Goal: Task Accomplishment & Management: Complete application form

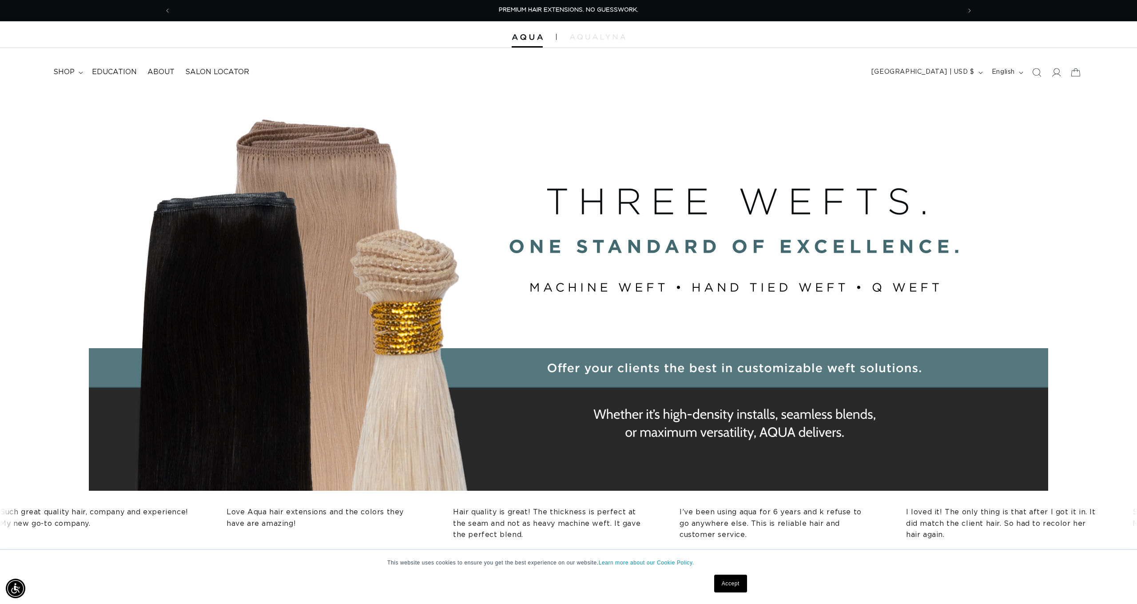
drag, startPoint x: 681, startPoint y: 239, endPoint x: 675, endPoint y: 235, distance: 6.6
click at [679, 237] on div "BUILT FOR  PERFORMANCE. TRUSTED BY PROFESSIONALS. Premium hair extensions desig…" at bounding box center [568, 291] width 1137 height 400
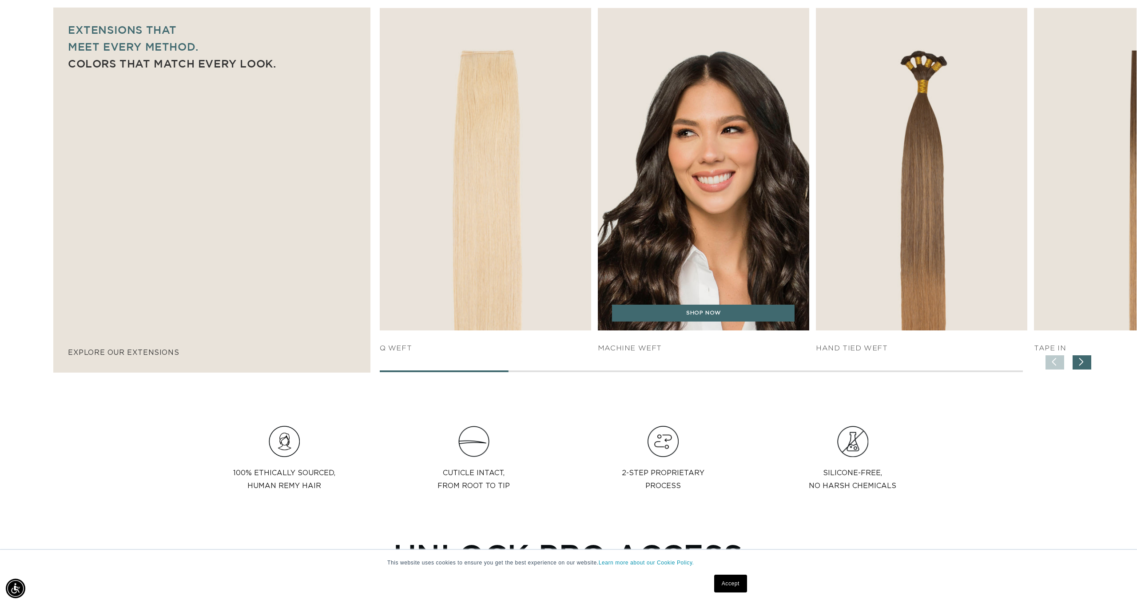
scroll to position [615, 0]
click at [676, 317] on link "SHOP NOW" at bounding box center [703, 312] width 183 height 17
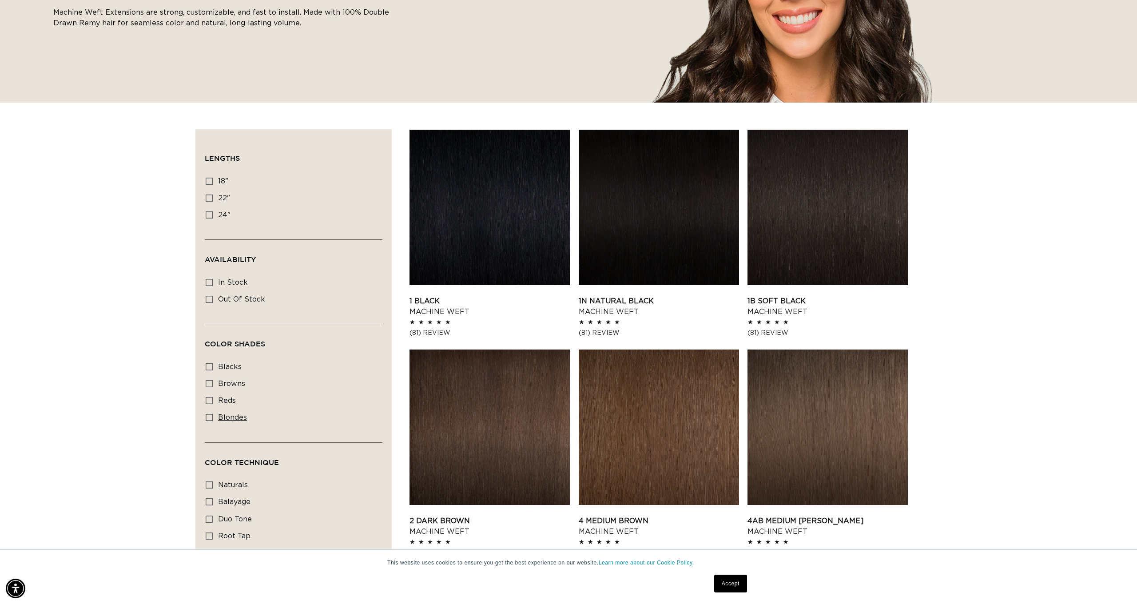
scroll to position [188, 0]
click at [211, 200] on icon at bounding box center [209, 198] width 7 height 7
click at [211, 200] on input "22" 22" (33 products)" at bounding box center [209, 198] width 7 height 7
checkbox input "true"
click at [482, 296] on link "1 Black Machine Weft" at bounding box center [490, 306] width 160 height 21
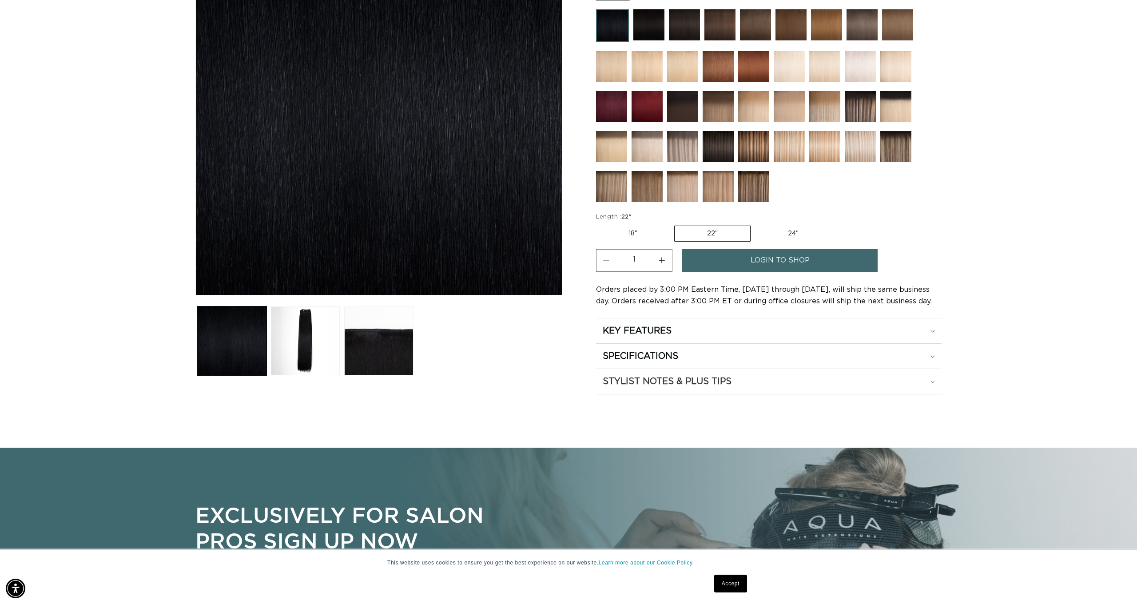
scroll to position [194, 0]
click at [712, 357] on div "SPECIFICATIONS" at bounding box center [769, 357] width 332 height 12
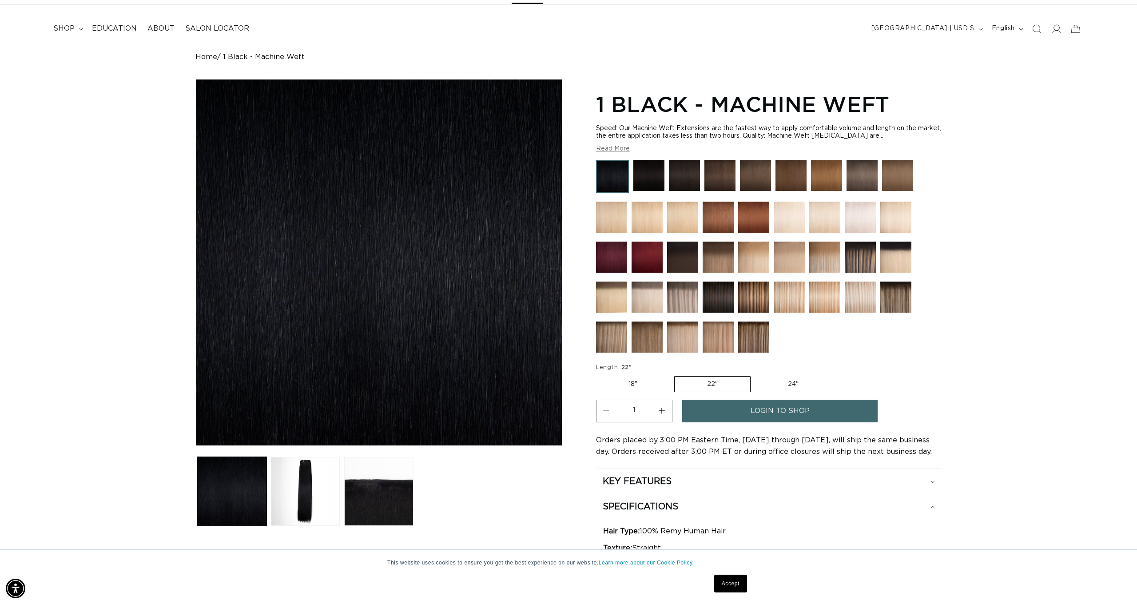
scroll to position [0, 0]
click at [784, 409] on span "login to shop" at bounding box center [780, 411] width 59 height 23
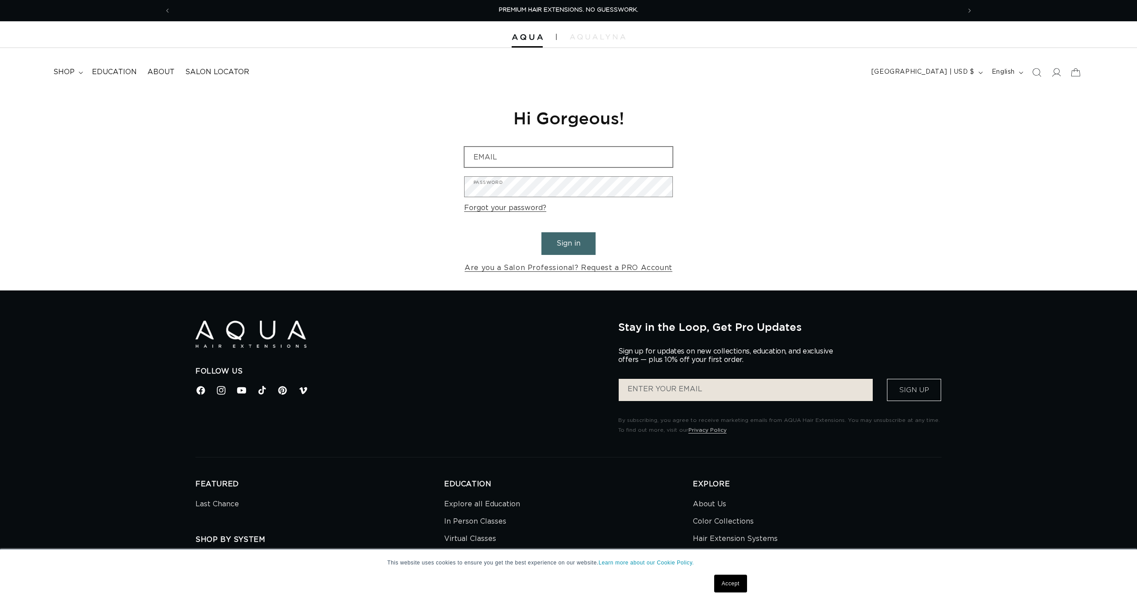
click at [597, 167] on form "Email Password Forgot your password? Sign in Are you a Salon Professional? Requ…" at bounding box center [568, 211] width 209 height 128
click at [657, 162] on input "Email" at bounding box center [569, 157] width 208 height 20
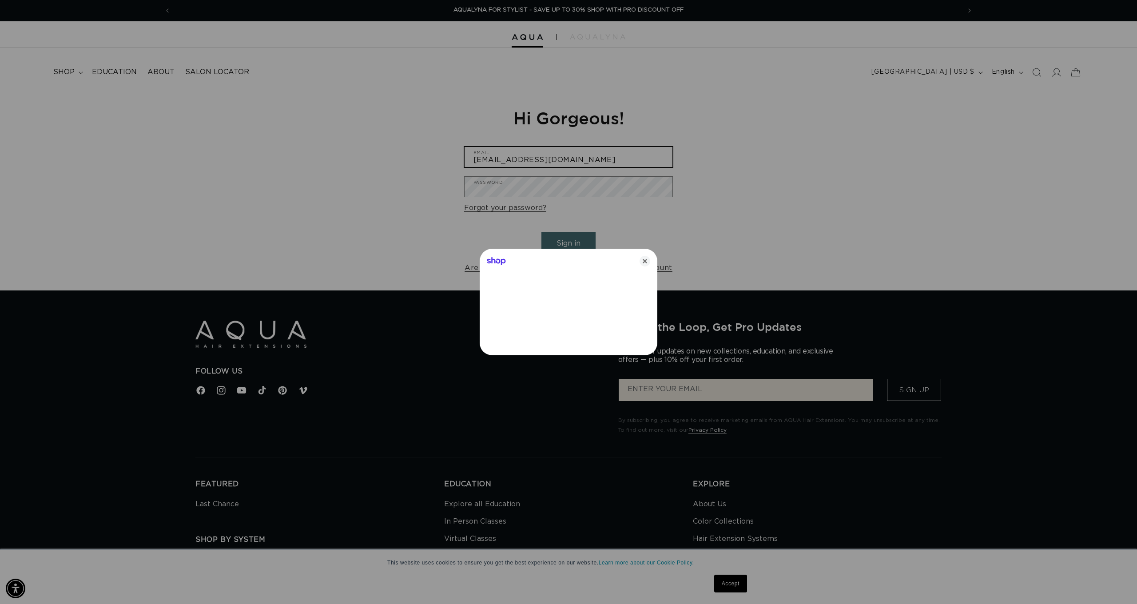
type input "VictoriaLee2001@yahoo.com"
click at [640, 260] on icon "Close" at bounding box center [645, 261] width 11 height 11
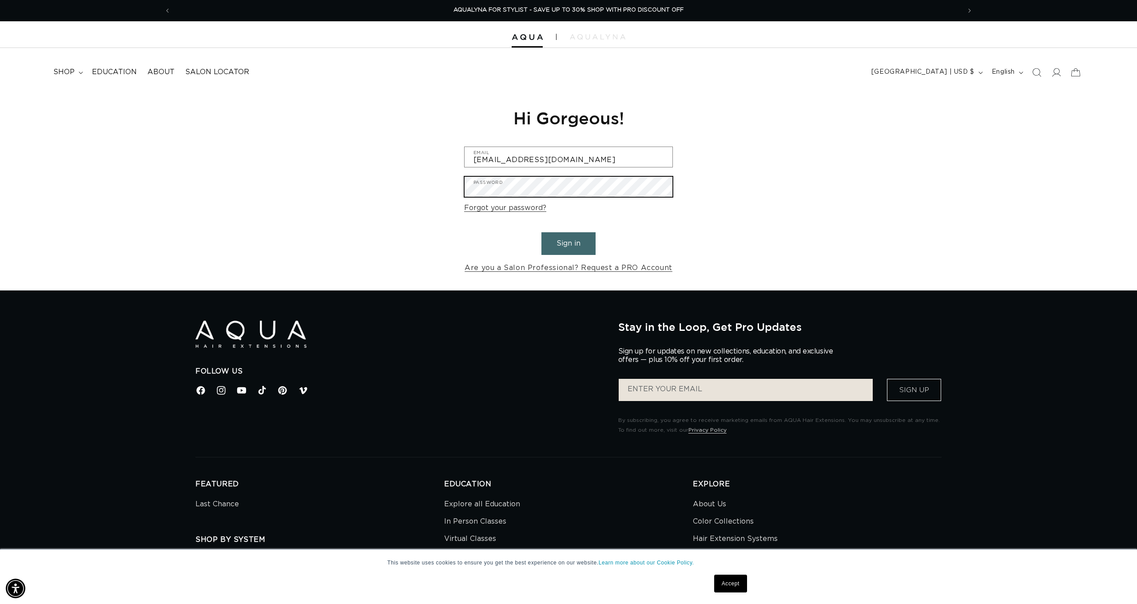
scroll to position [4, 0]
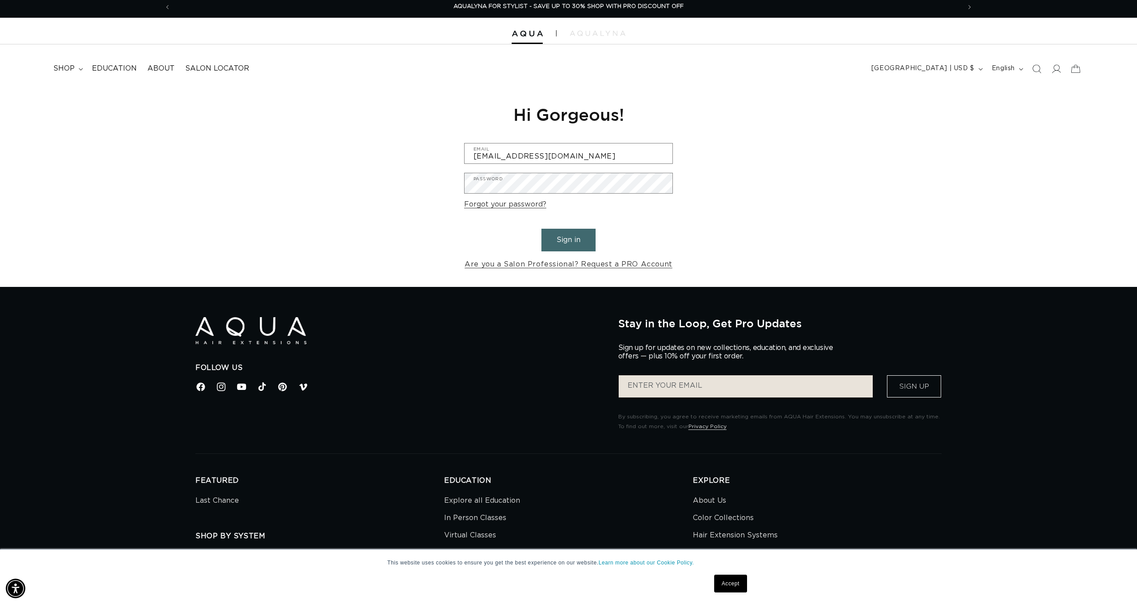
click at [562, 233] on button "Sign in" at bounding box center [569, 240] width 54 height 23
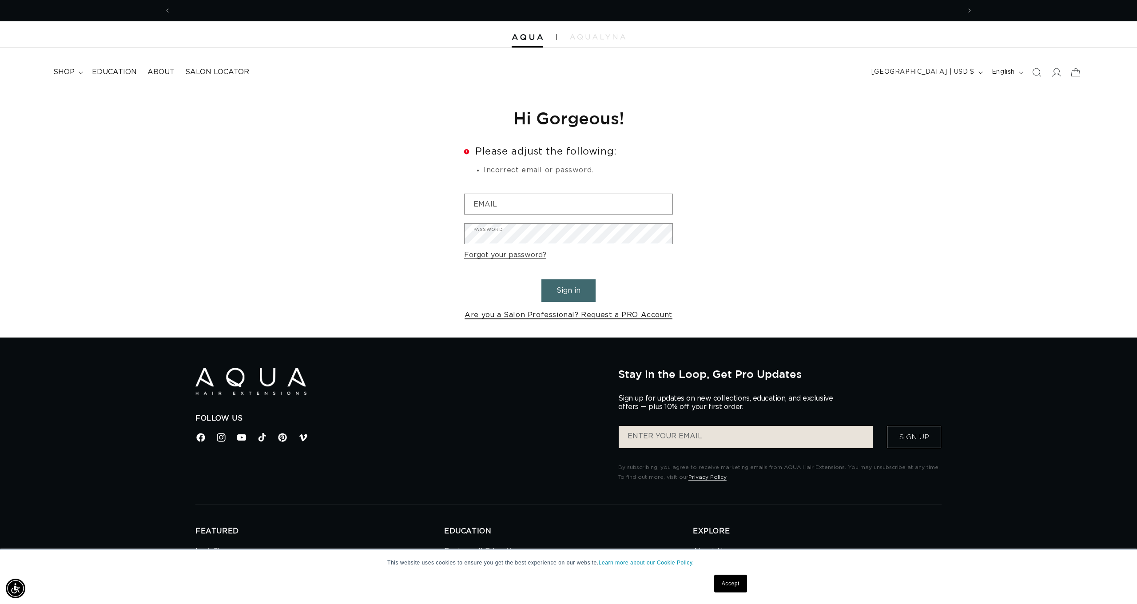
scroll to position [0, 790]
click at [578, 313] on link "Are you a Salon Professional? Request a PRO Account" at bounding box center [569, 315] width 208 height 13
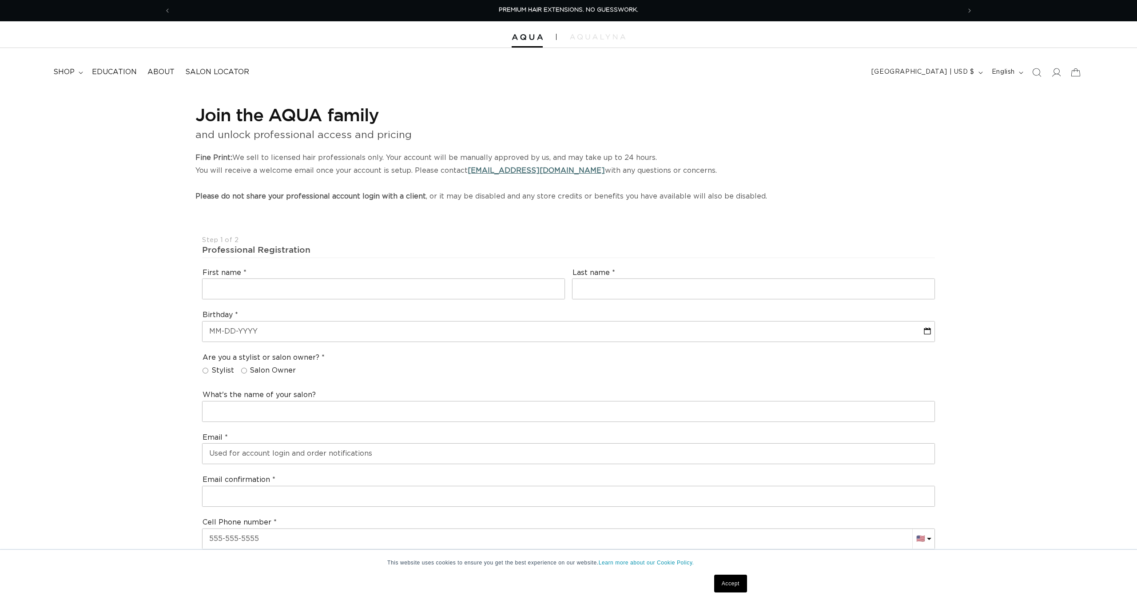
select select "US"
select select "[GEOGRAPHIC_DATA]"
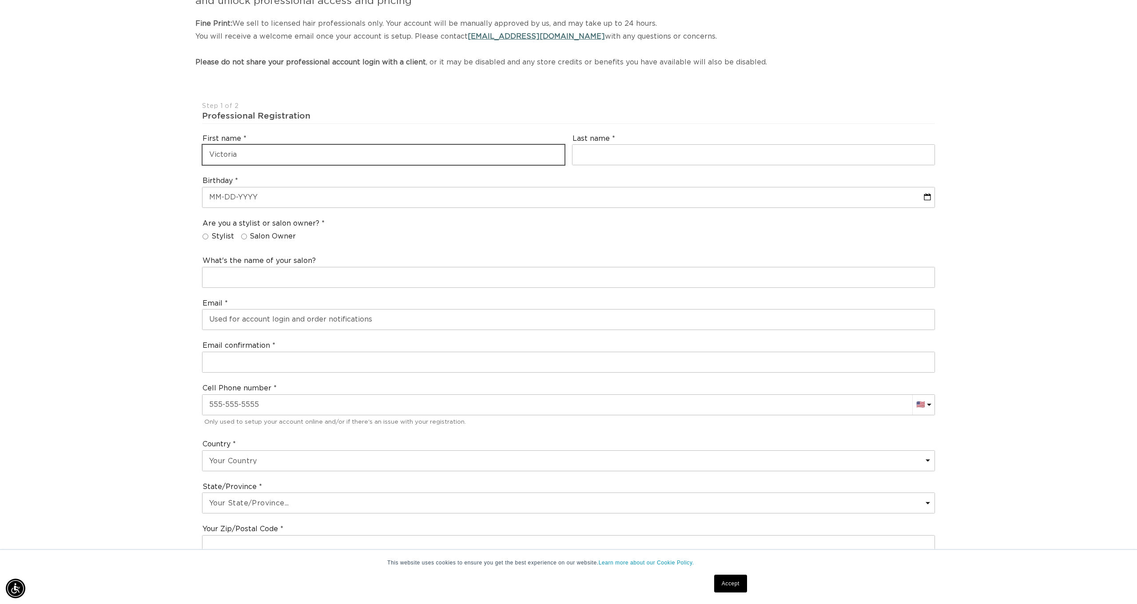
scroll to position [0, 790]
type input "Victoria"
type input "parker"
select select "8"
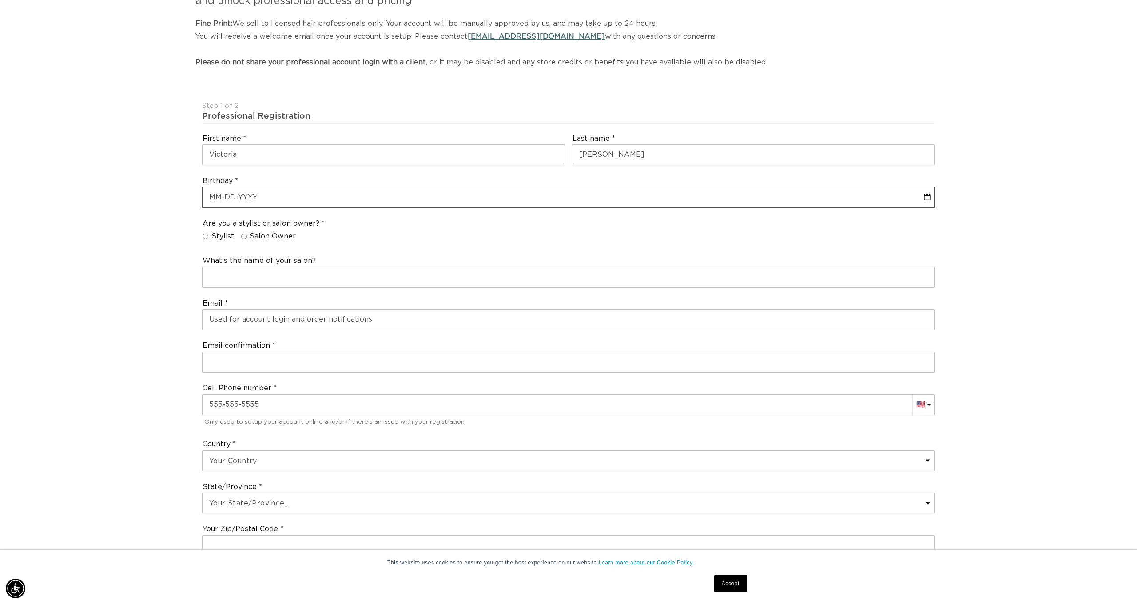
select select "2025"
type input "0"
select select "8"
select select "2025"
type input "08"
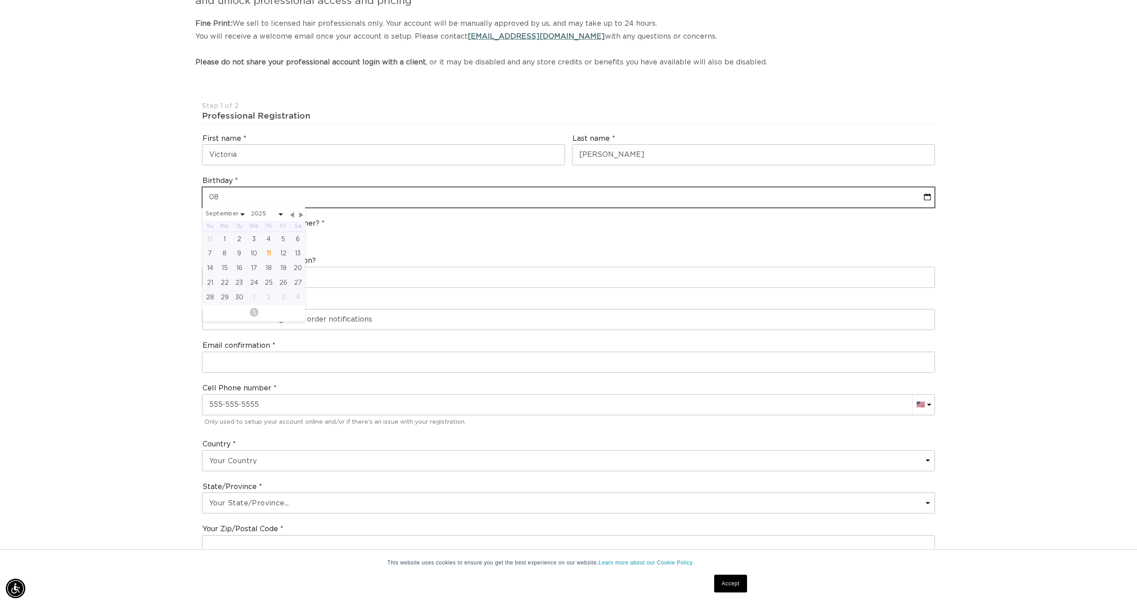
select select "8"
select select "2025"
type input "08-29"
select select "8"
select select "2025"
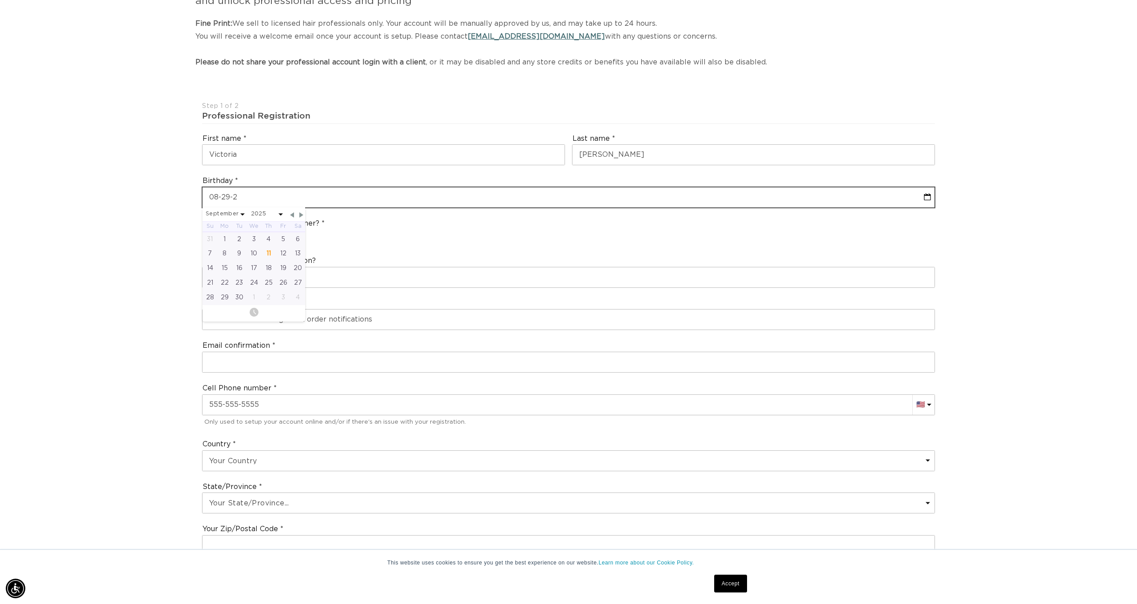
scroll to position [0, 0]
type input "08-29-200"
select select "8"
select select "2025"
type input "08-29-2000"
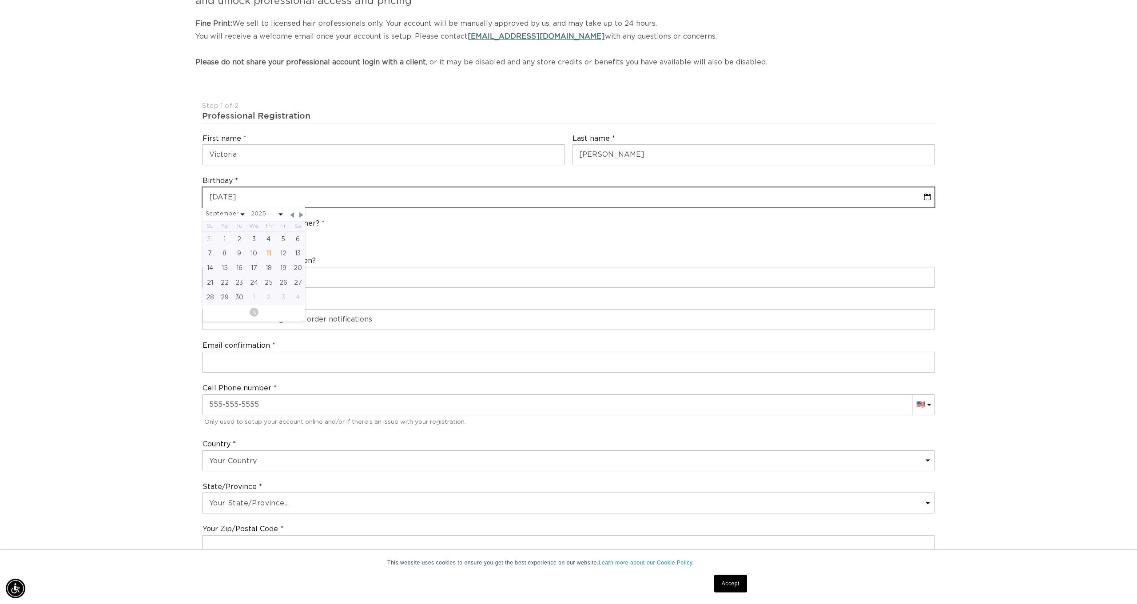
select select "7"
select select "2000"
type input "08-29-200"
select select "7"
select select "2000"
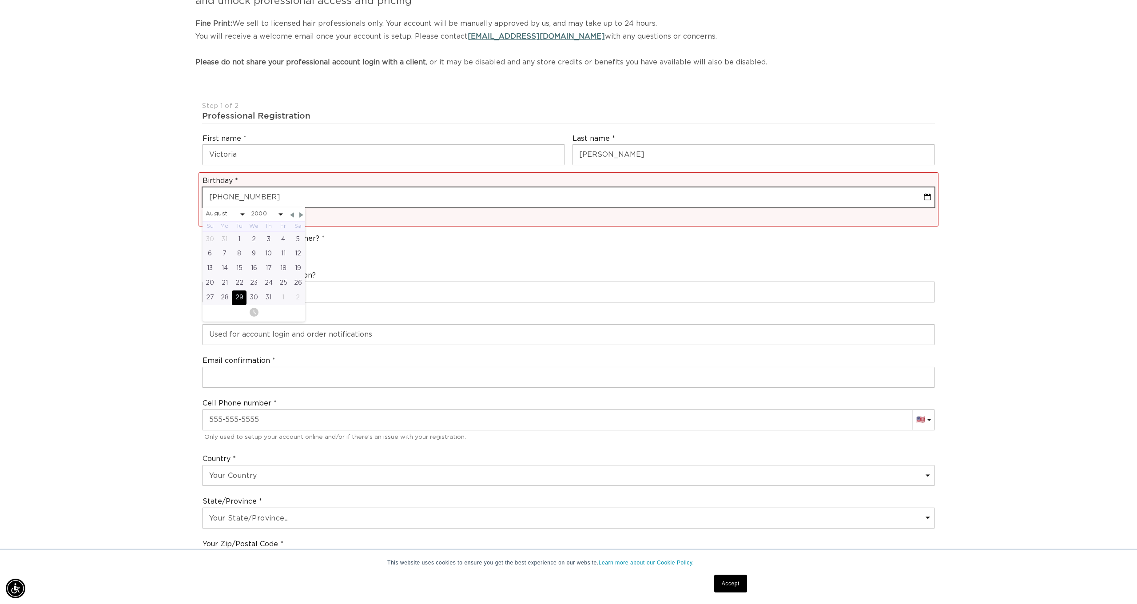
type input "08-29-2001"
select select "7"
select select "2001"
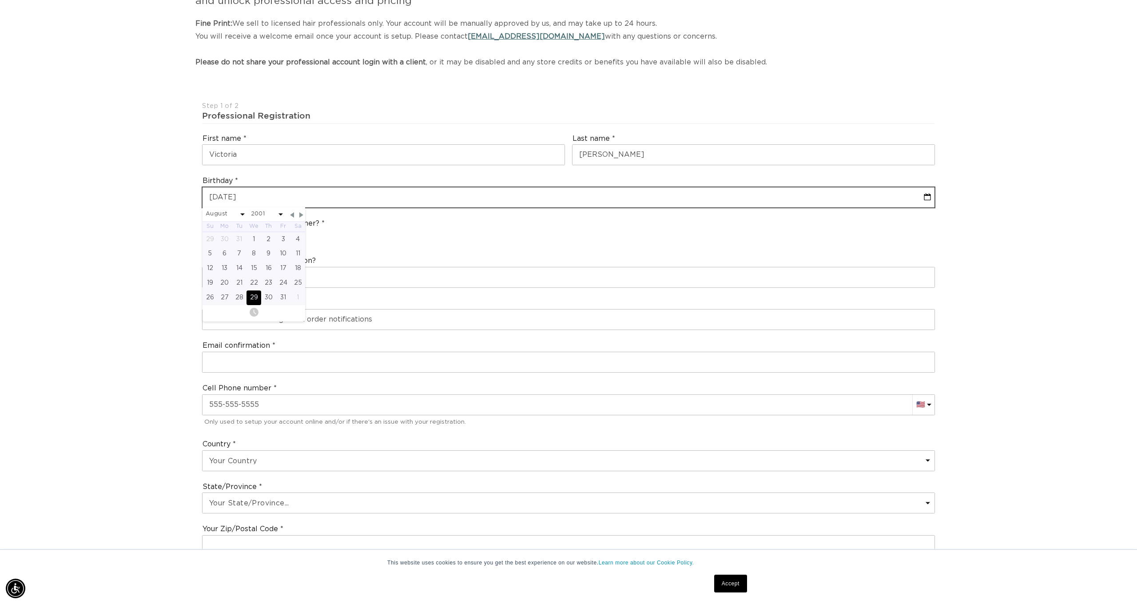
scroll to position [0, 790]
type input "08-29-2001"
click at [396, 258] on div "What's the name of your salon?" at bounding box center [569, 271] width 740 height 39
click at [215, 232] on span "Stylist" at bounding box center [222, 236] width 23 height 9
click at [208, 234] on input "Stylist" at bounding box center [206, 237] width 6 height 6
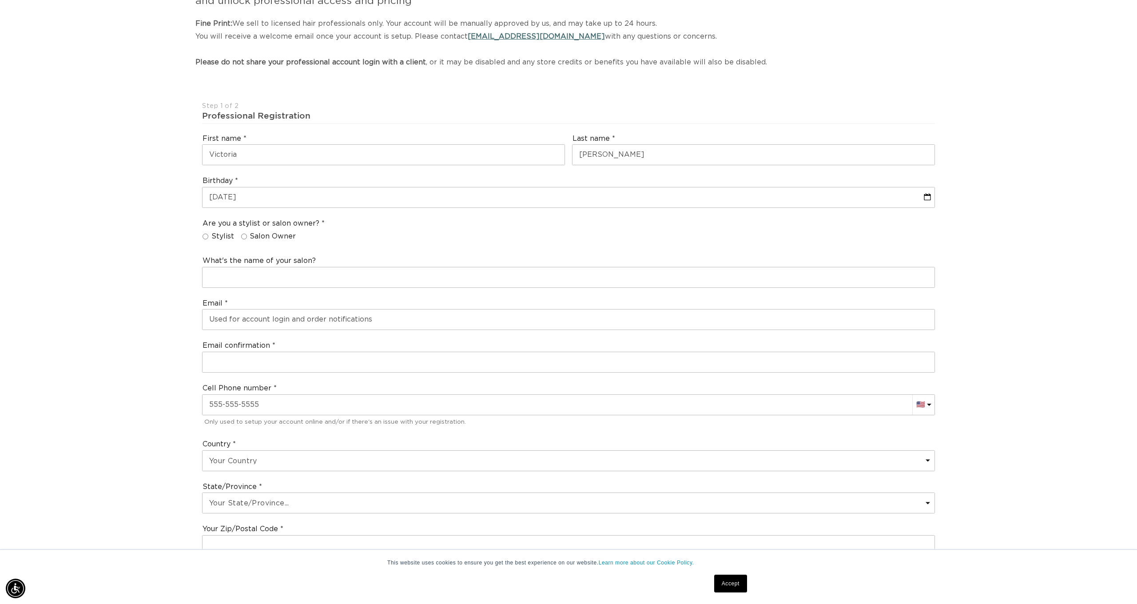
radio input "true"
type input "BeautyAddiction"
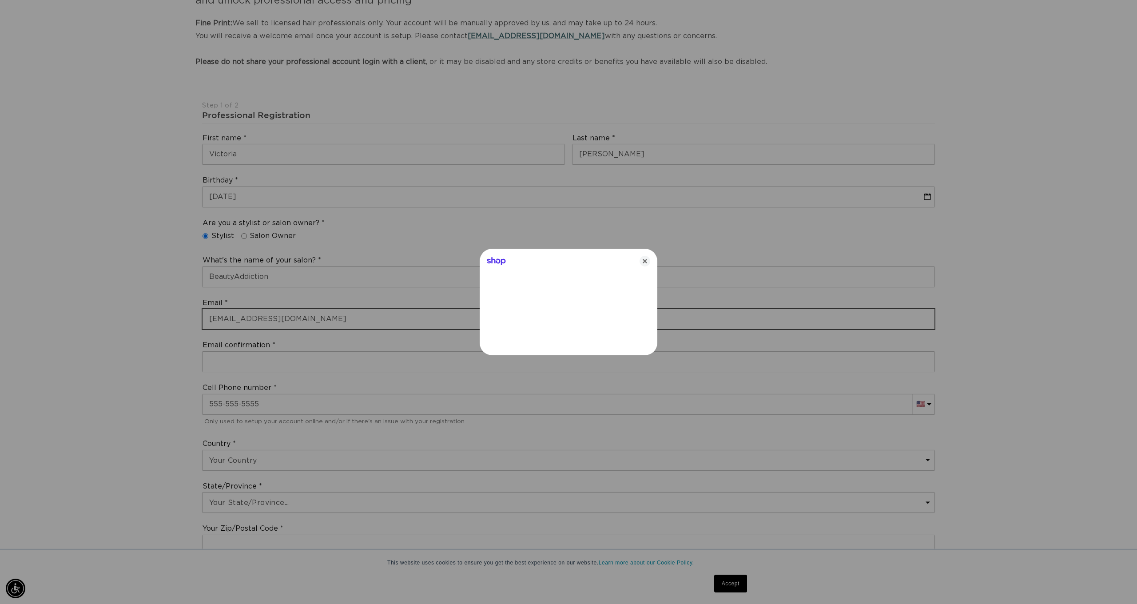
type input "VictoriaLee2001@yahoo.com"
drag, startPoint x: 642, startPoint y: 263, endPoint x: 621, endPoint y: 274, distance: 23.6
click at [642, 263] on icon "Close" at bounding box center [645, 261] width 11 height 11
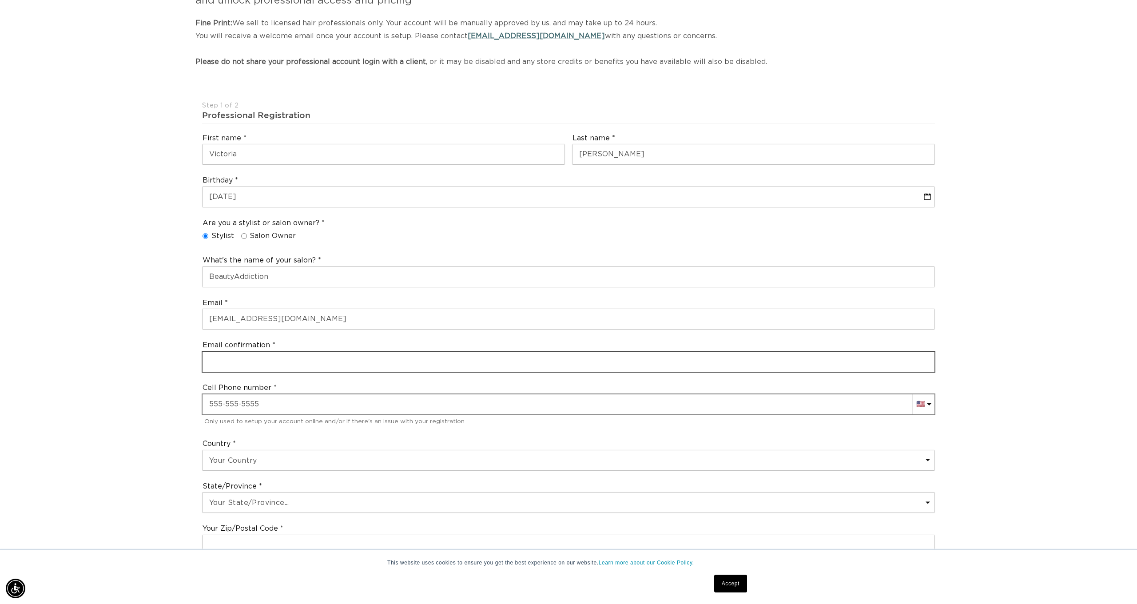
scroll to position [0, 0]
click at [241, 359] on input "email" at bounding box center [569, 362] width 732 height 20
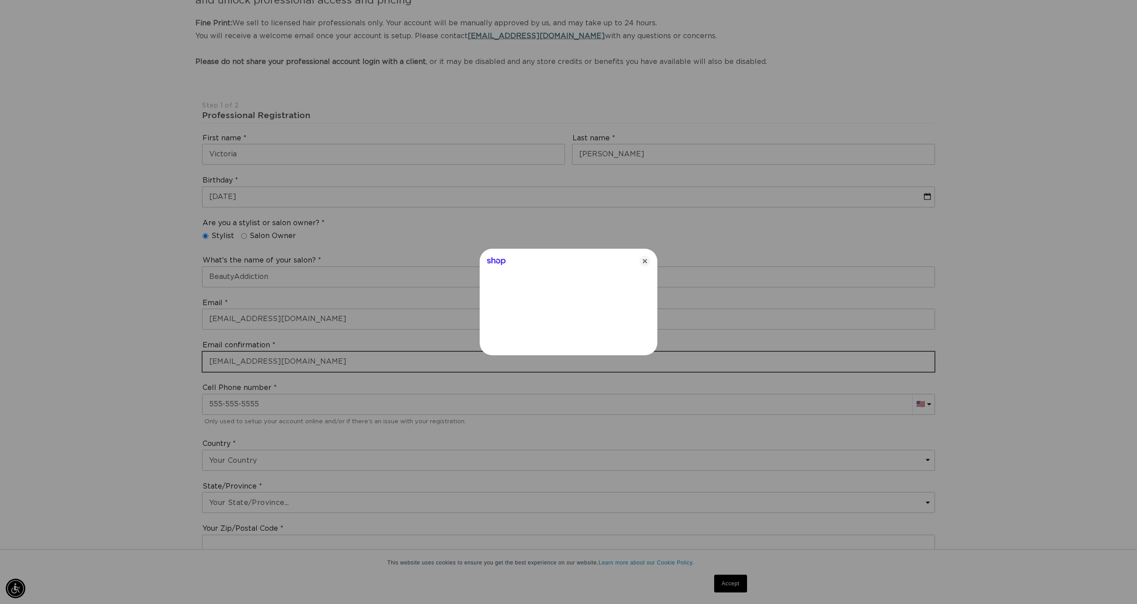
type input "VictoriaLee2001@yahoo.com"
click at [641, 259] on icon "Close" at bounding box center [645, 261] width 11 height 11
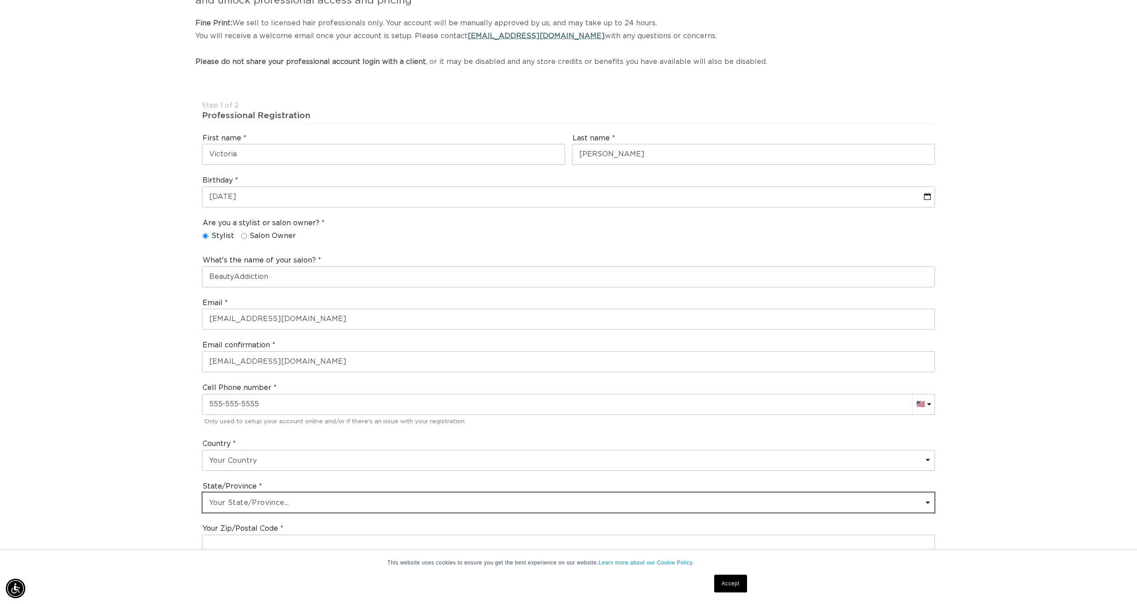
scroll to position [0, 0]
select select "Illinois"
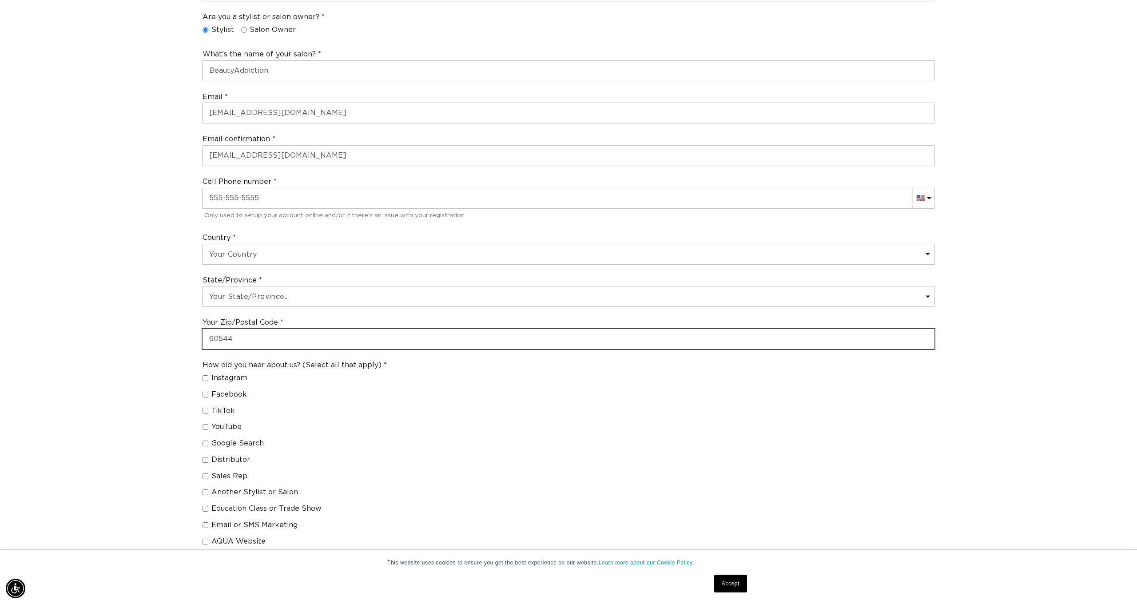
type input "60544"
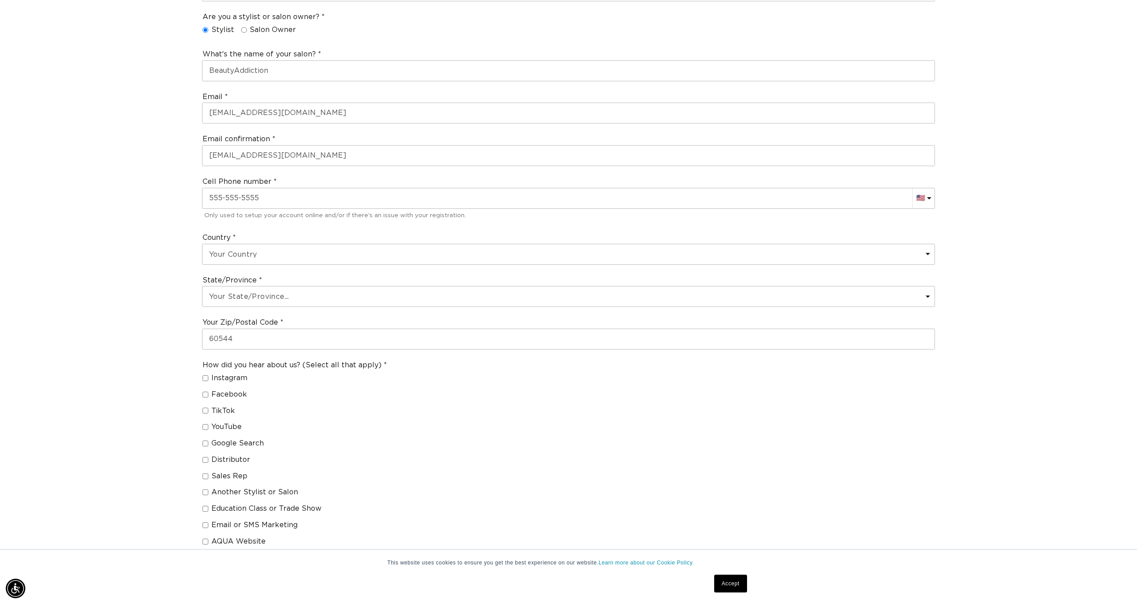
click at [211, 488] on span "Another Stylist or Salon" at bounding box center [254, 492] width 87 height 9
click at [208, 490] on input "Another Stylist or Salon" at bounding box center [206, 493] width 6 height 6
checkbox input "true"
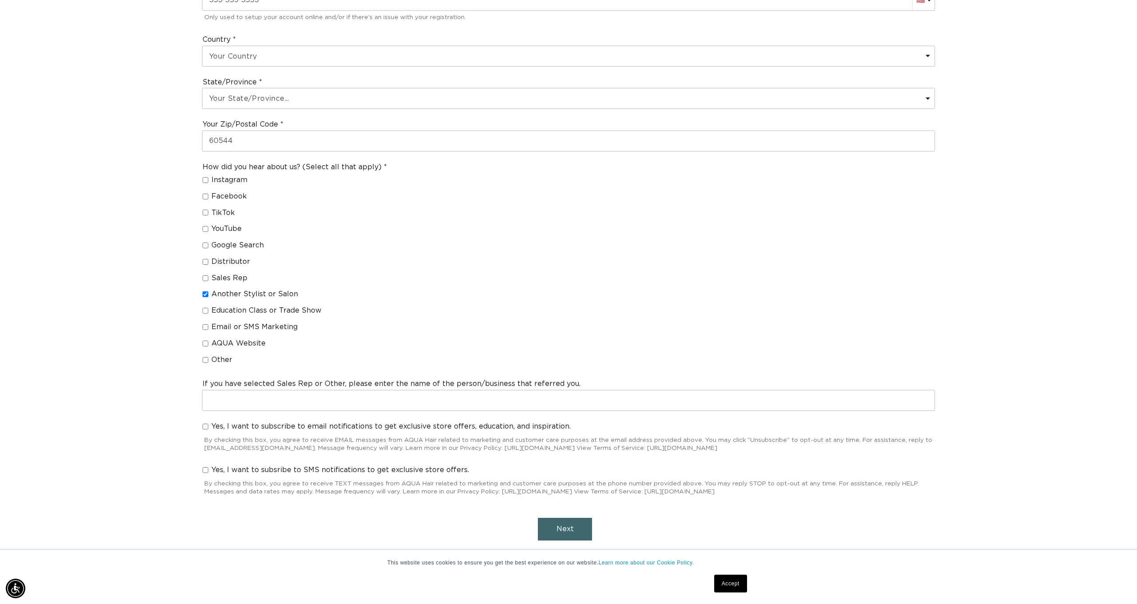
scroll to position [0, 790]
click at [556, 518] on button "Next" at bounding box center [565, 529] width 54 height 23
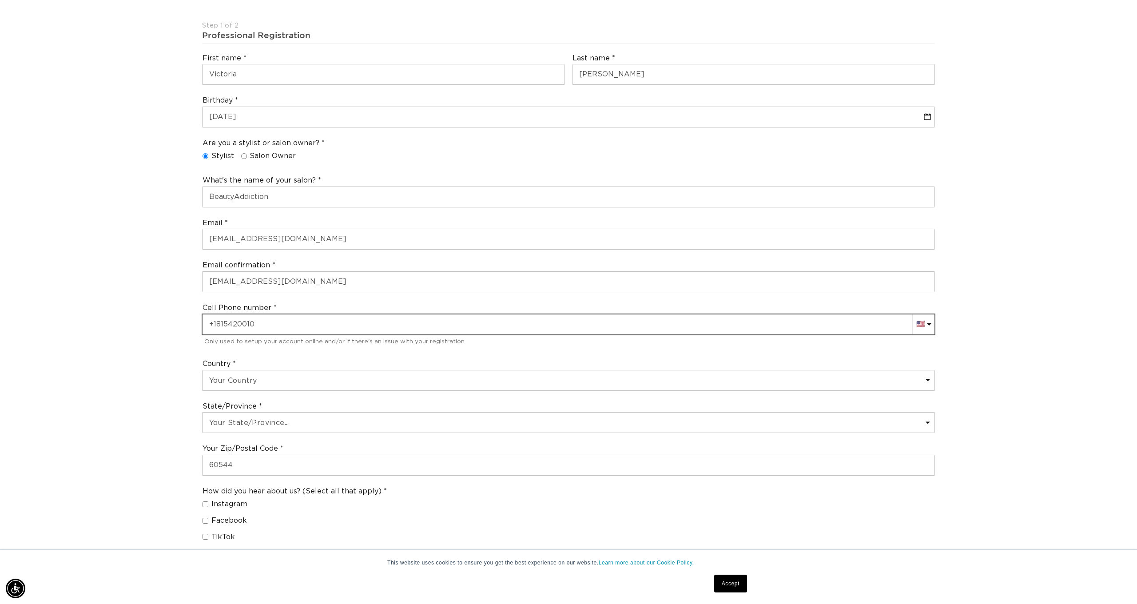
type input "+1 815 420 0101"
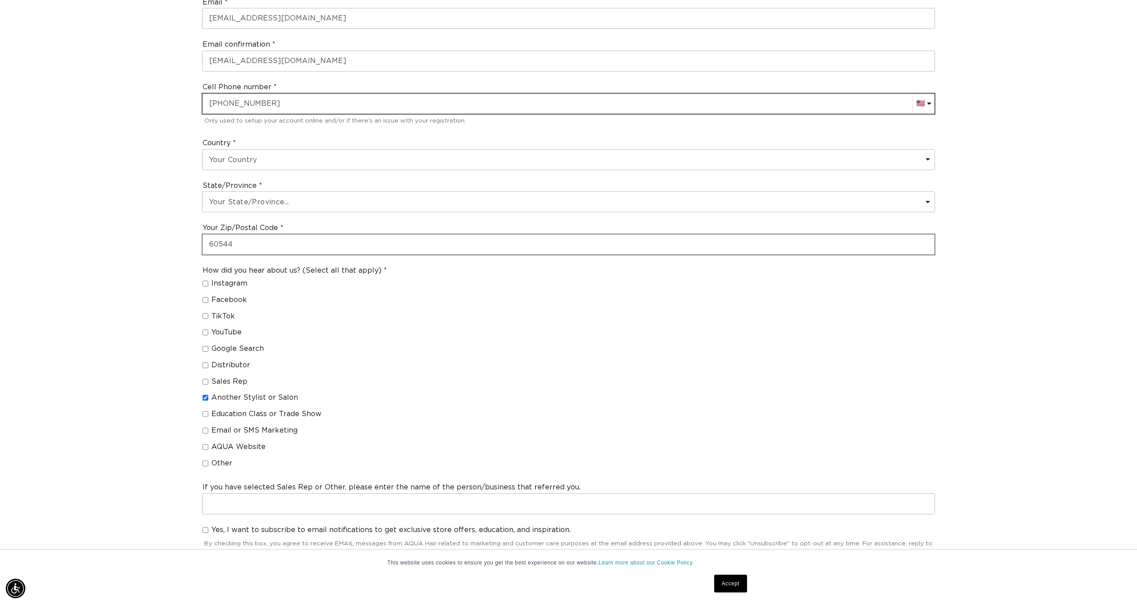
scroll to position [0, 1580]
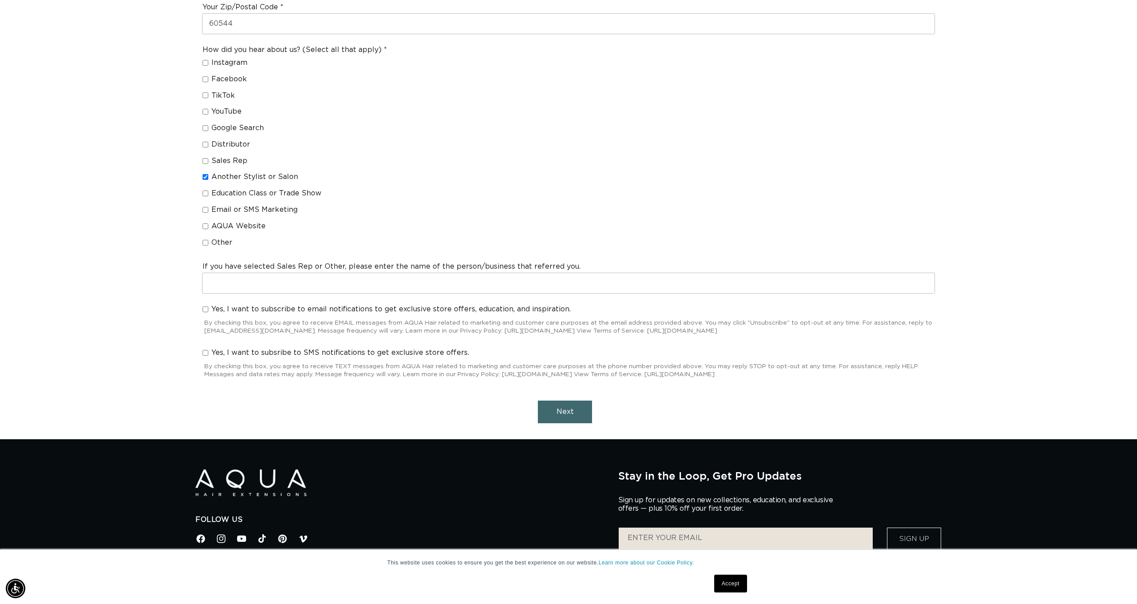
click at [561, 410] on button "Next" at bounding box center [565, 412] width 54 height 23
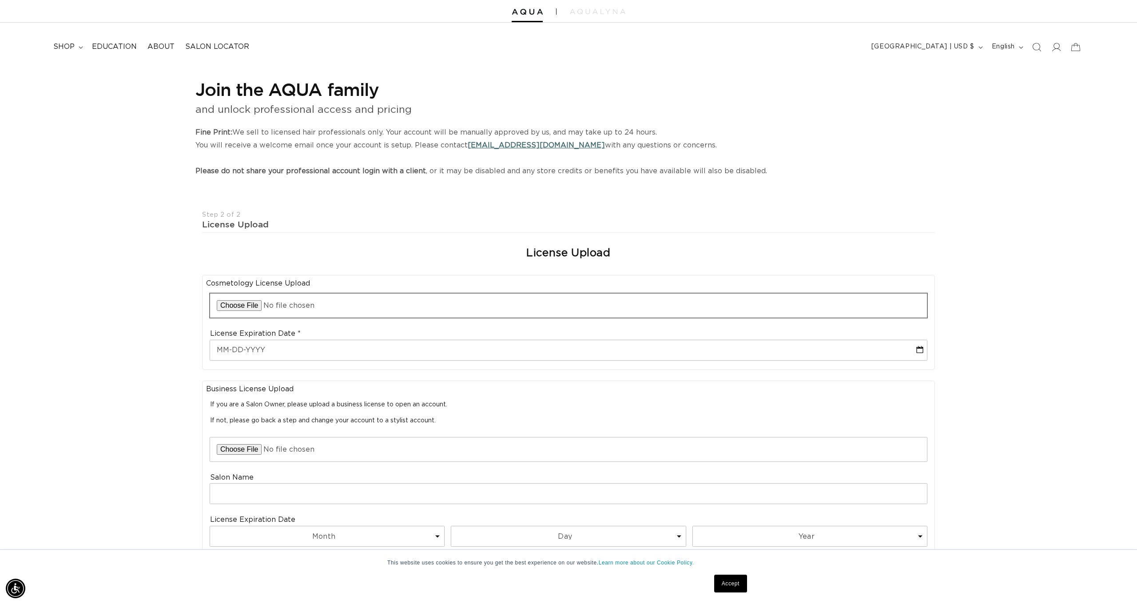
scroll to position [0, 0]
click at [313, 301] on input "file" at bounding box center [568, 306] width 717 height 24
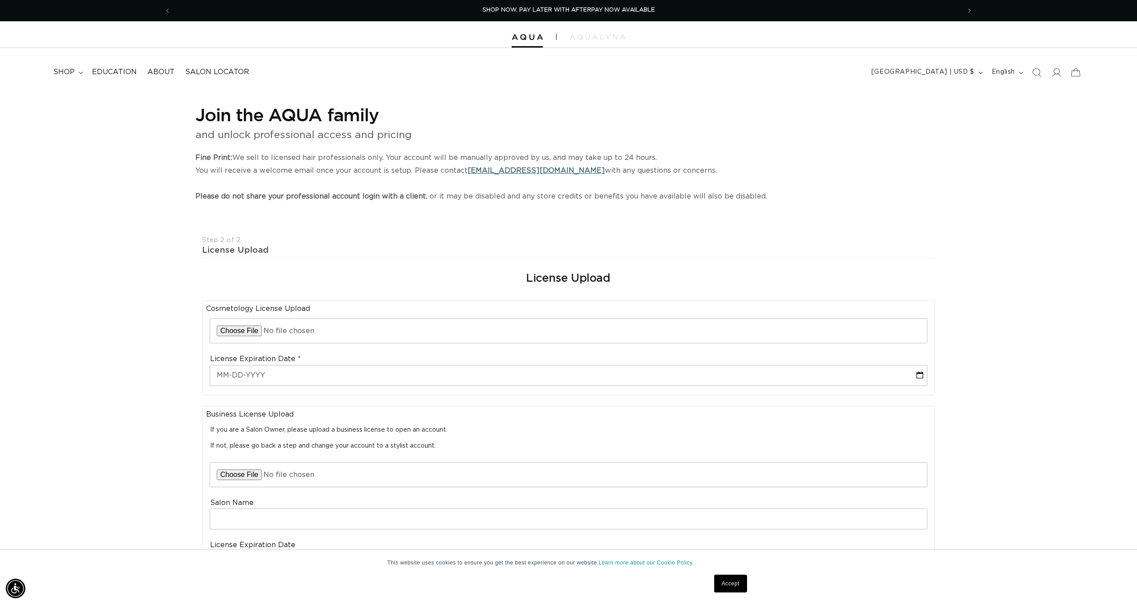
click at [479, 265] on div "License Upload" at bounding box center [569, 279] width 740 height 32
click at [541, 43] on div at bounding box center [568, 34] width 1137 height 27
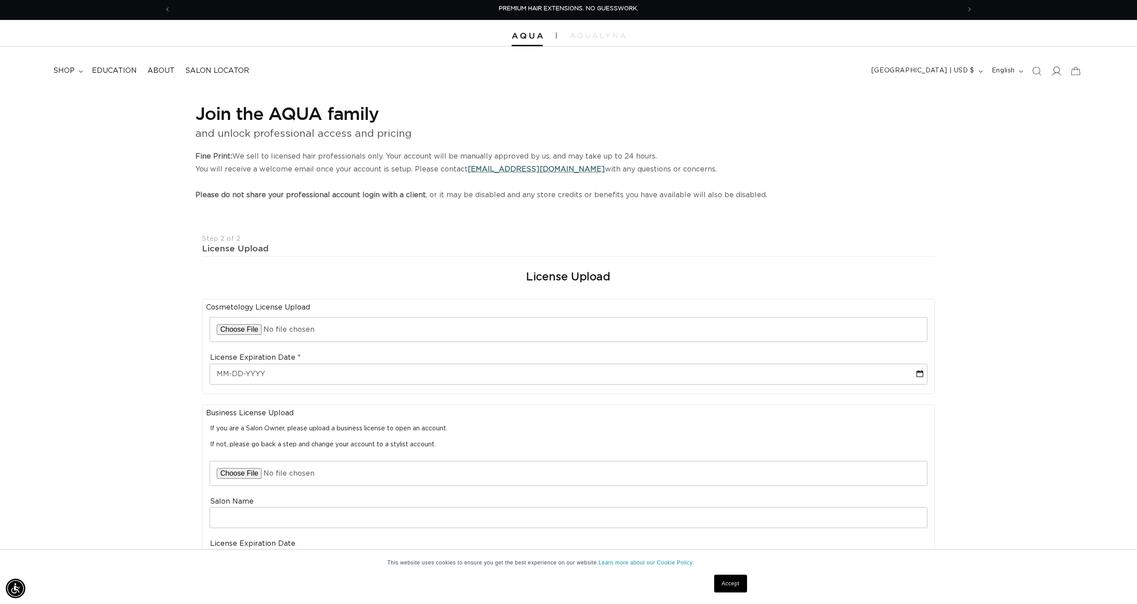
click at [1057, 74] on icon at bounding box center [1056, 70] width 9 height 9
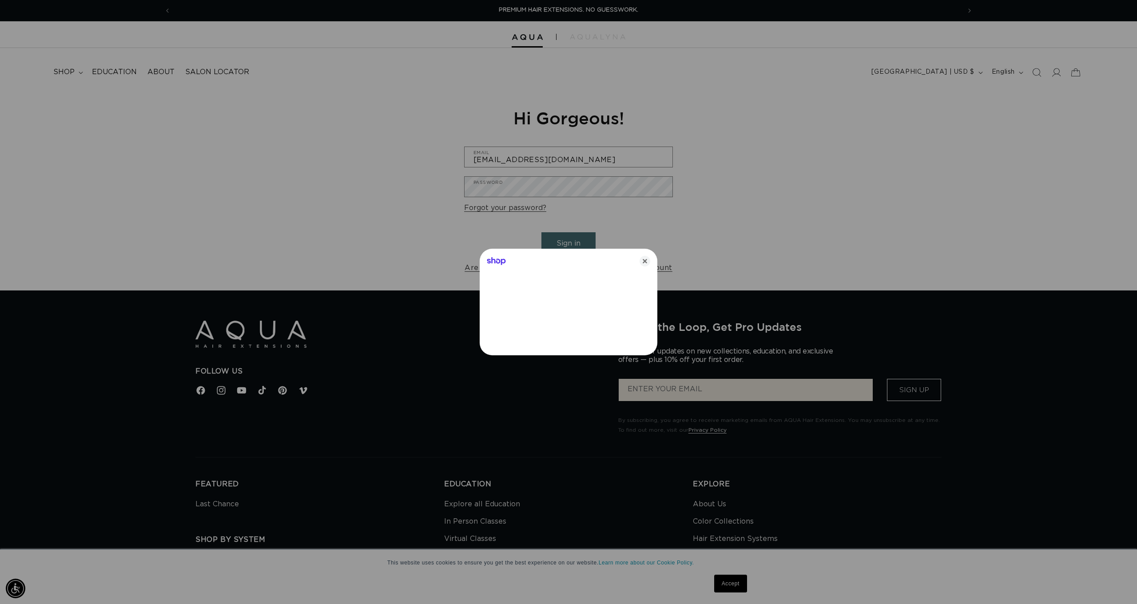
type input "VictoriaLee2001@yahoo.com"
drag, startPoint x: 644, startPoint y: 262, endPoint x: 612, endPoint y: 221, distance: 51.5
click at [644, 262] on icon "Close" at bounding box center [645, 261] width 11 height 11
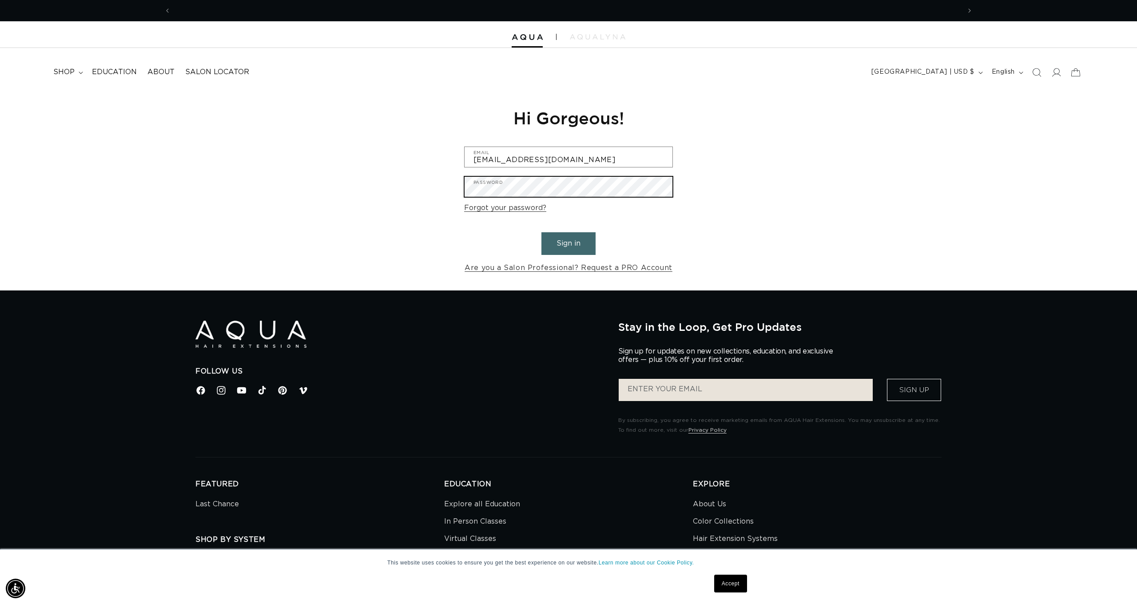
scroll to position [0, 1580]
click at [569, 242] on button "Sign in" at bounding box center [569, 243] width 54 height 23
